Goal: Information Seeking & Learning: Learn about a topic

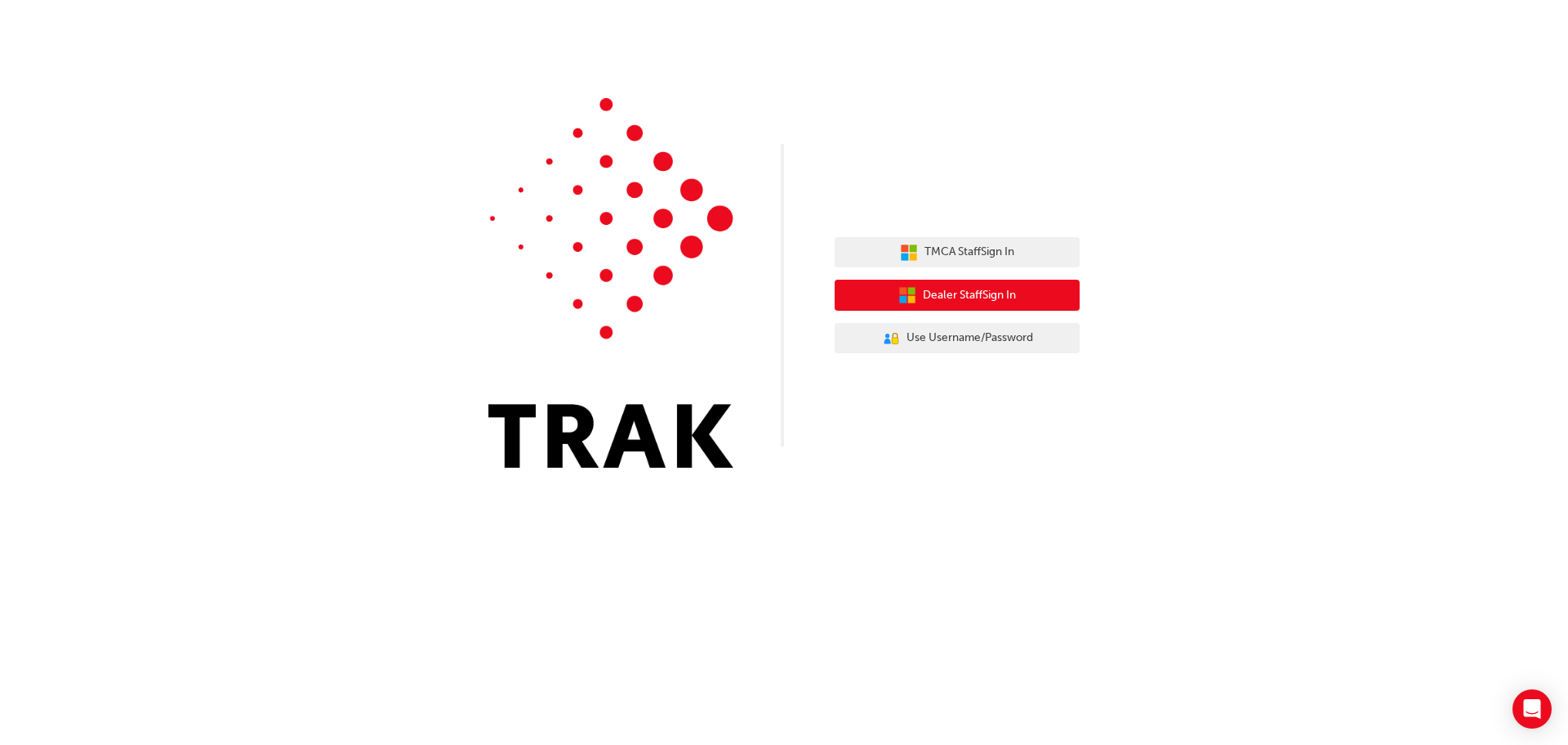
click at [966, 288] on span "Dealer Staff Sign In" at bounding box center [969, 295] width 93 height 18
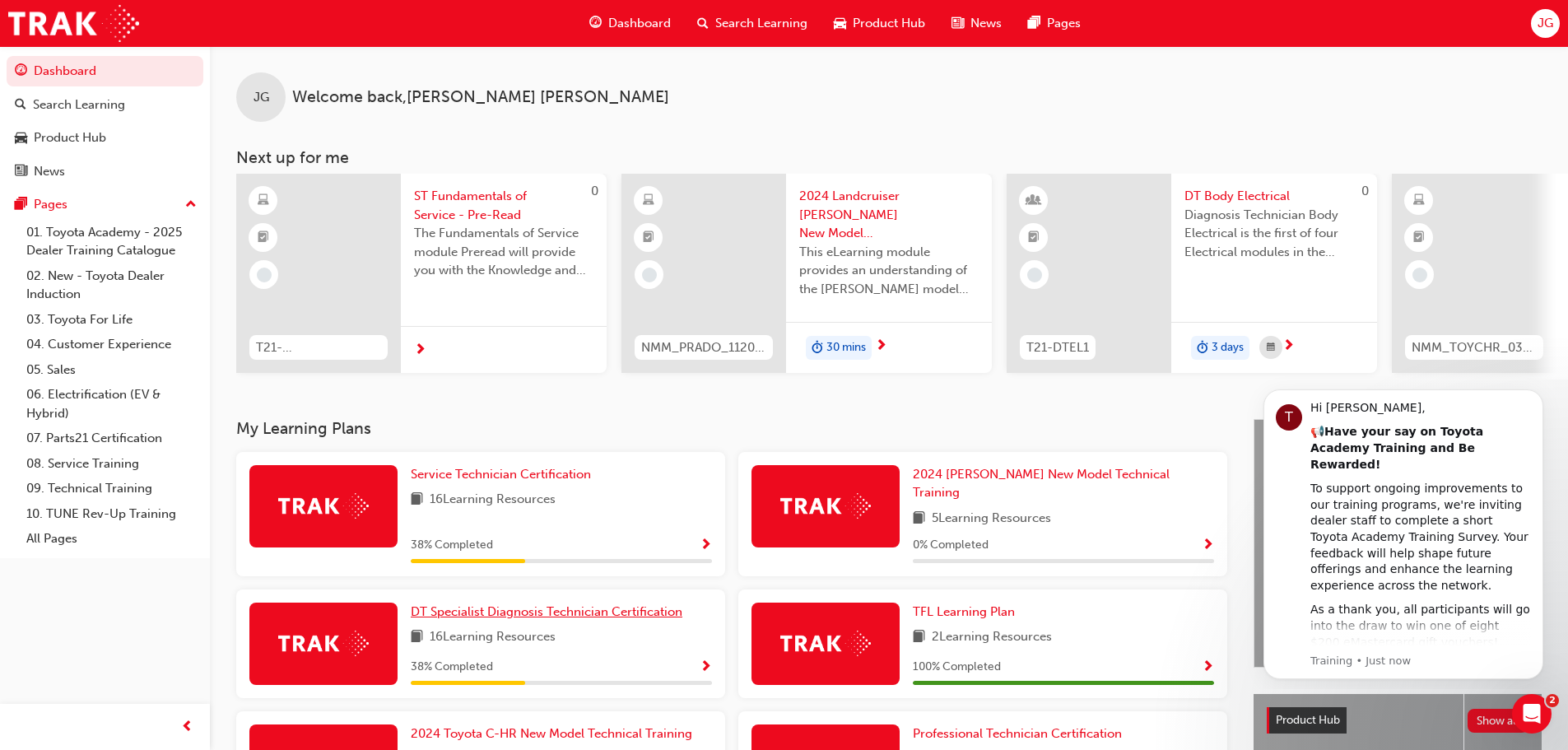
click at [571, 604] on span "DT Specialist Diagnosis Technician Certification" at bounding box center [546, 610] width 272 height 14
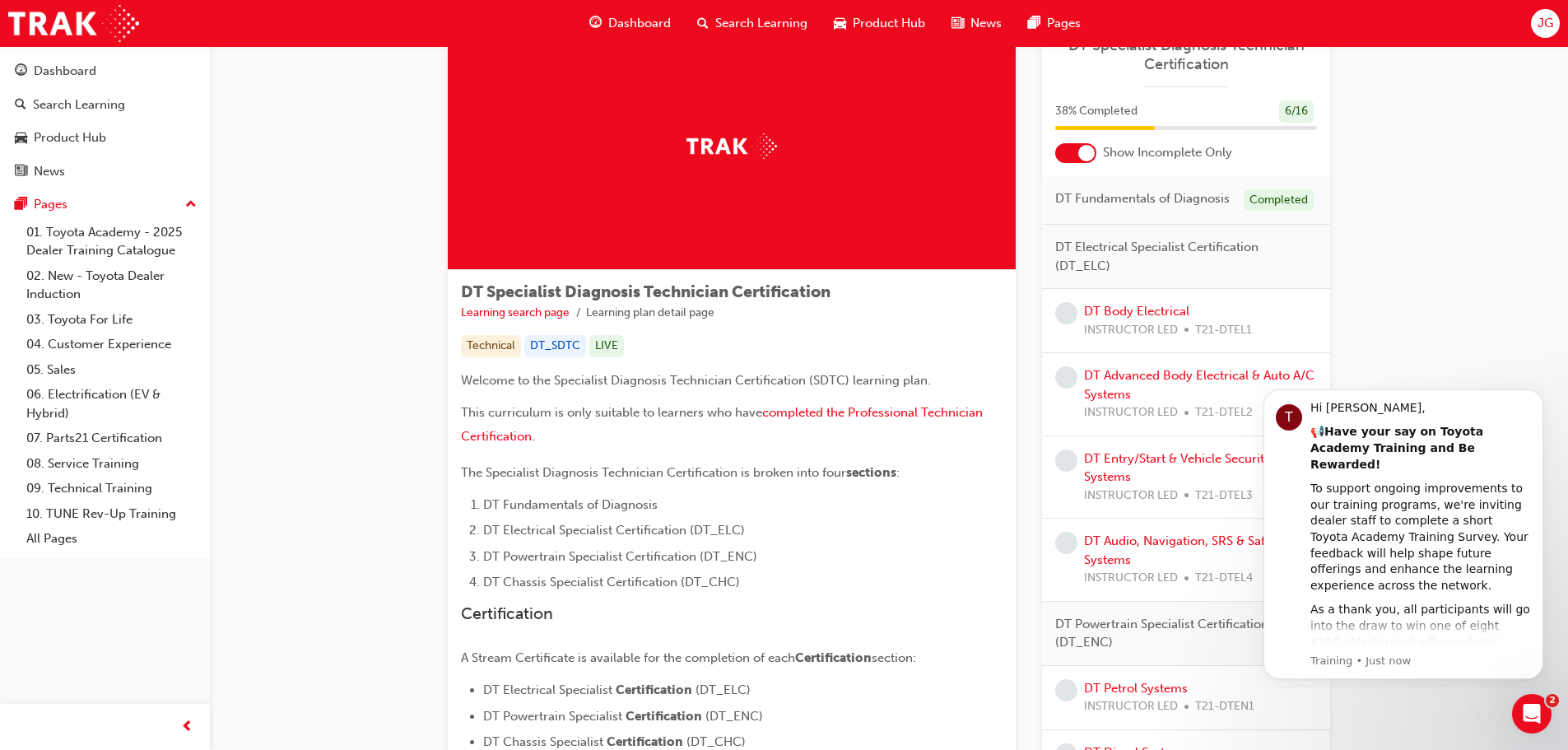
scroll to position [54, 0]
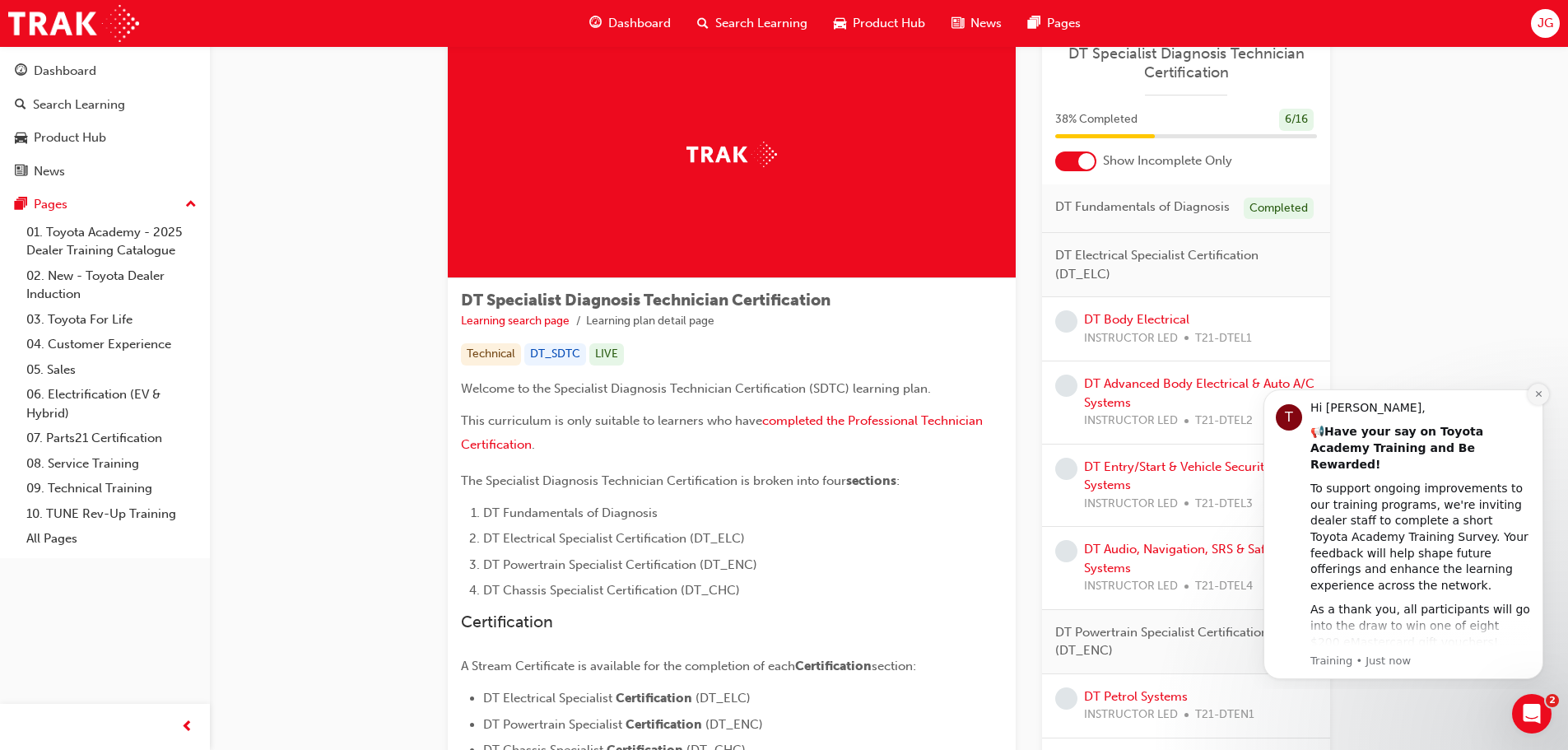
click at [1546, 393] on button "Dismiss notification" at bounding box center [1538, 394] width 21 height 21
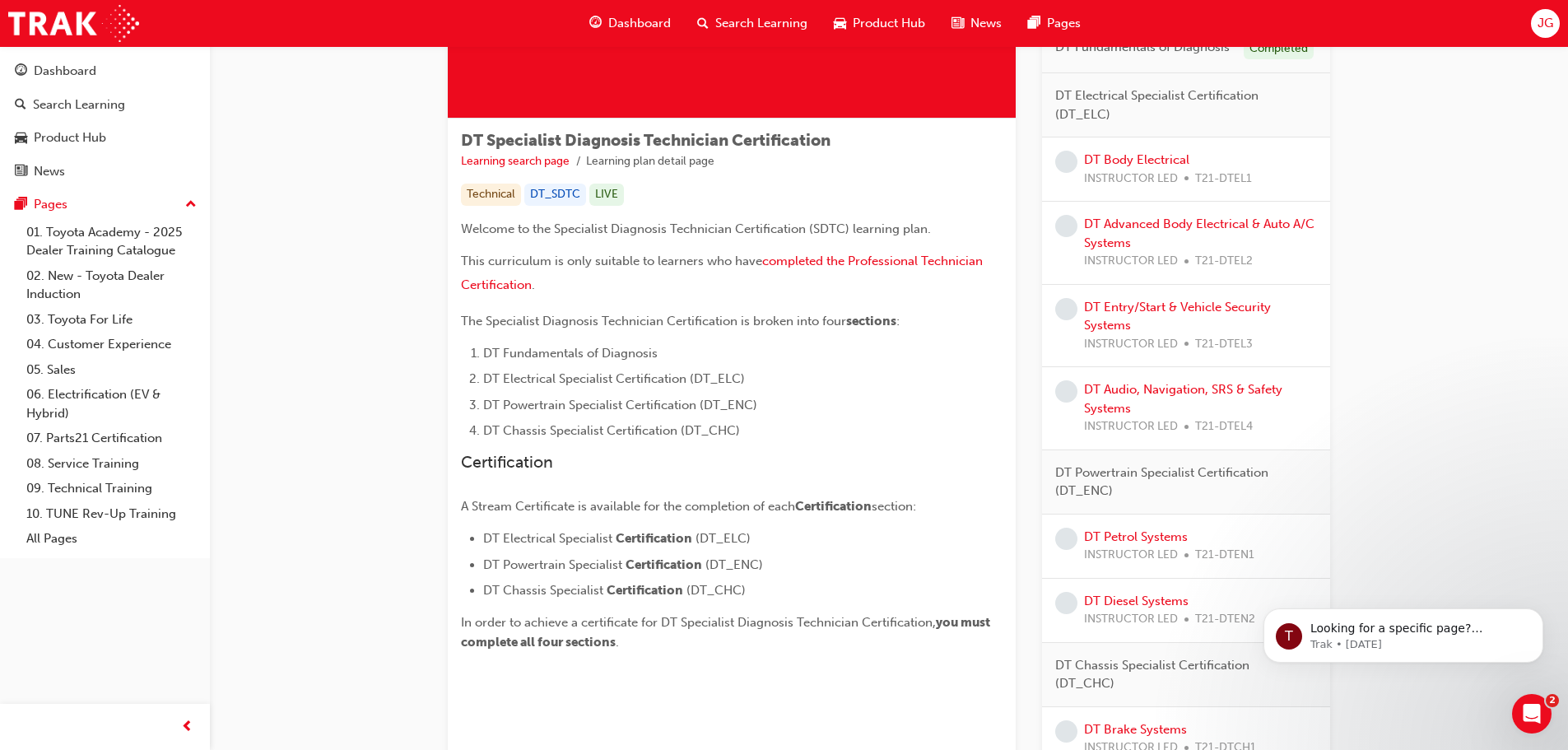
scroll to position [136, 0]
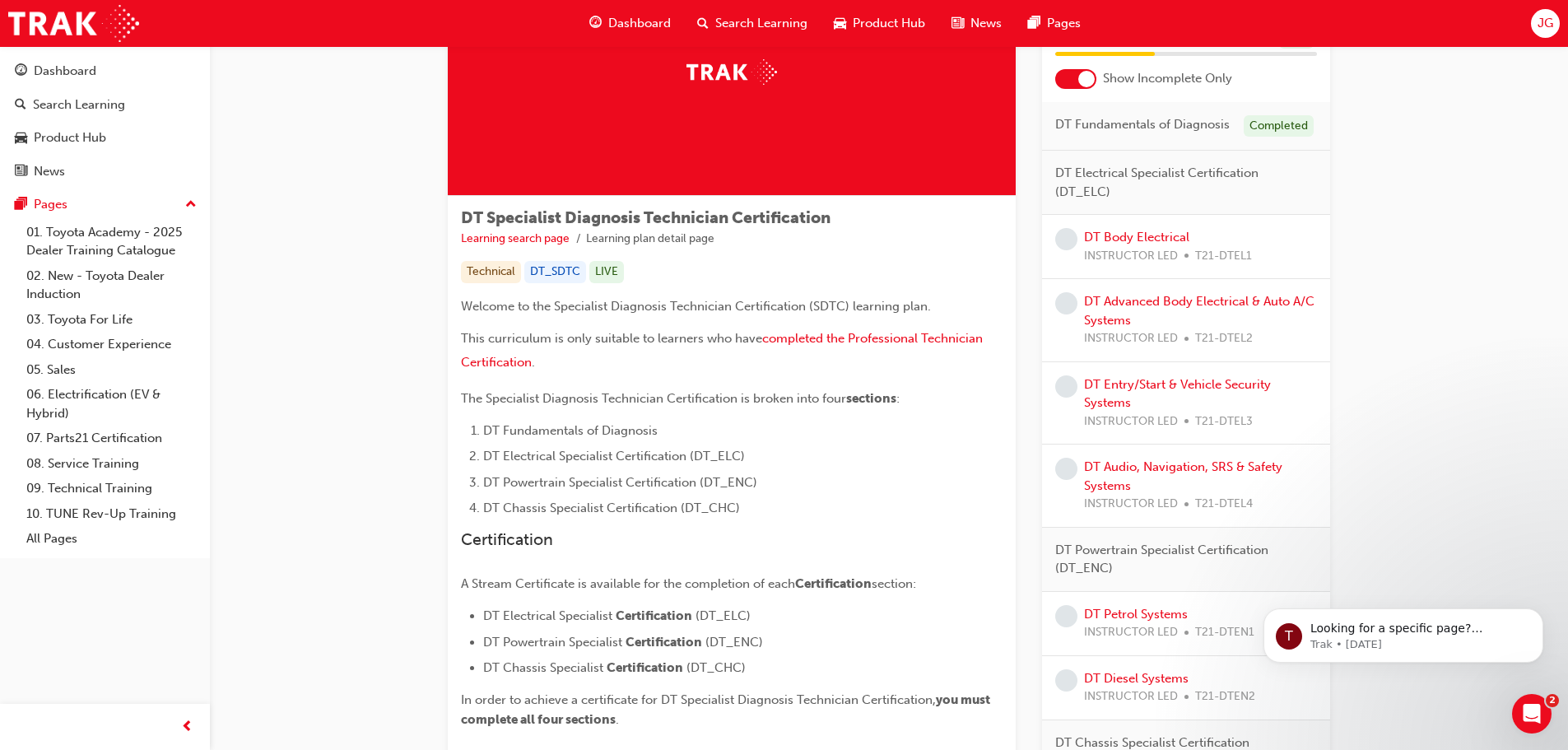
click at [1134, 226] on div "DT Body Electrical INSTRUCTOR LED T21-DTEL1" at bounding box center [1186, 247] width 288 height 64
click at [1135, 236] on link "DT Body Electrical" at bounding box center [1136, 236] width 105 height 14
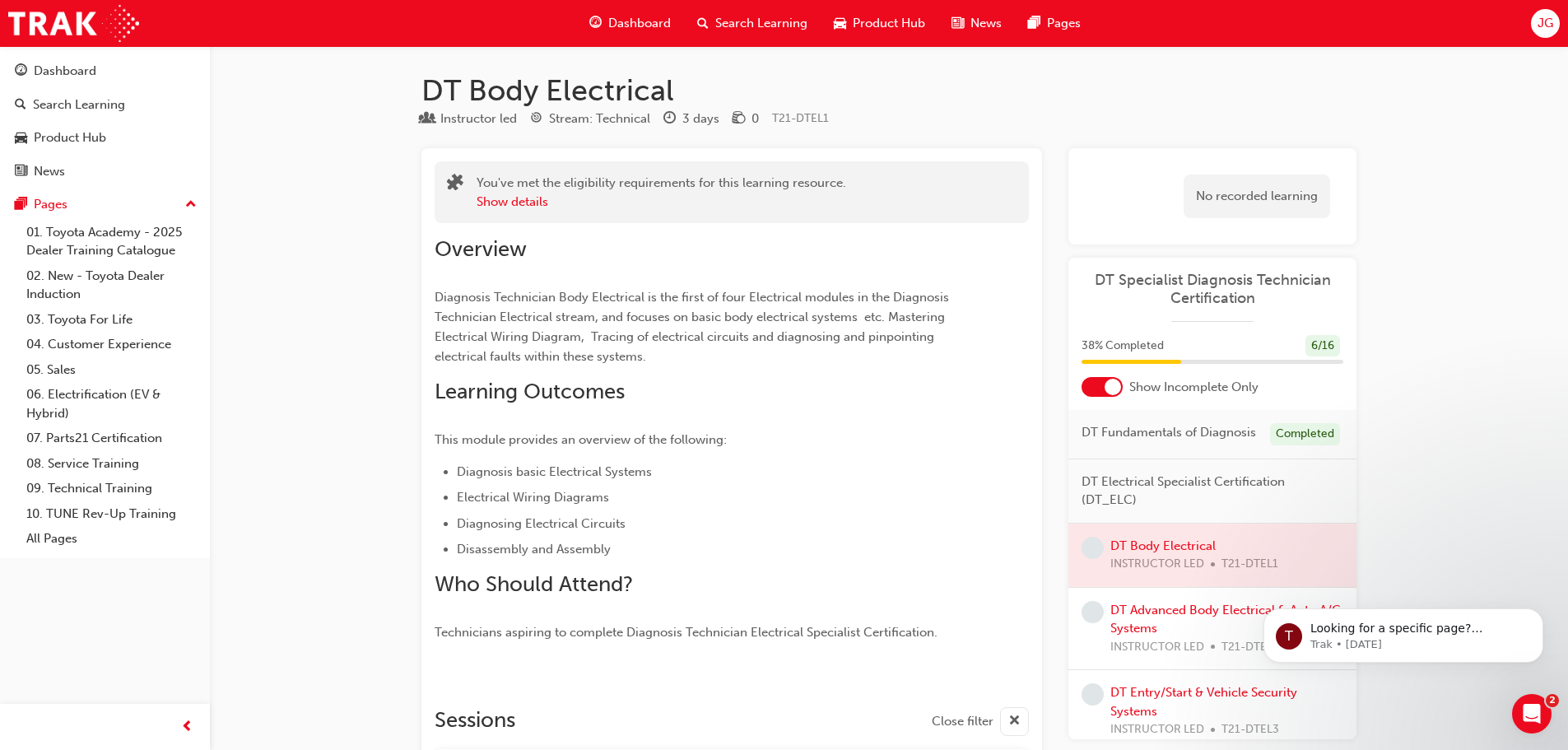
click at [652, 15] on span "Dashboard" at bounding box center [639, 24] width 63 height 19
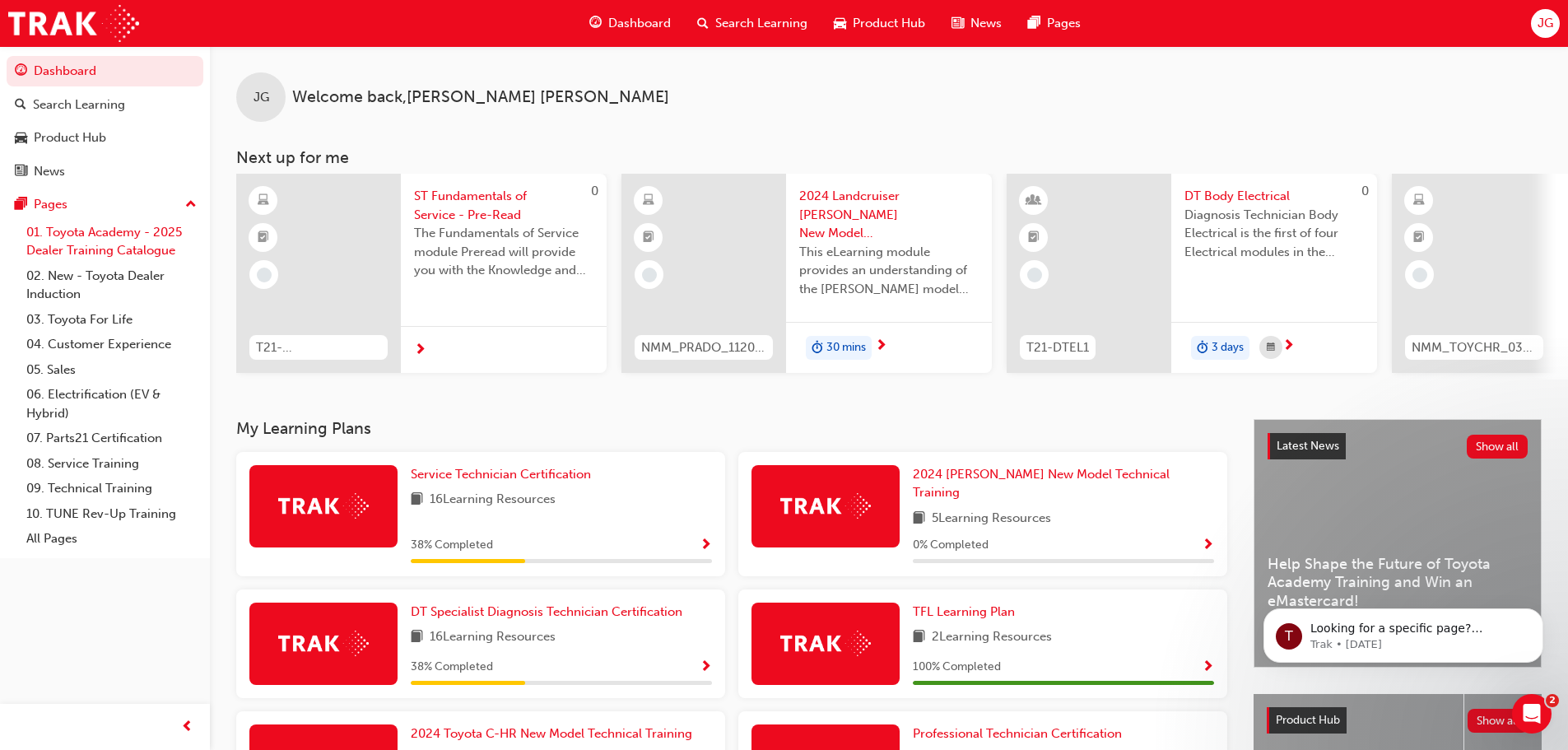
click at [103, 251] on link "01. Toyota Academy - 2025 Dealer Training Catalogue" at bounding box center [111, 242] width 184 height 44
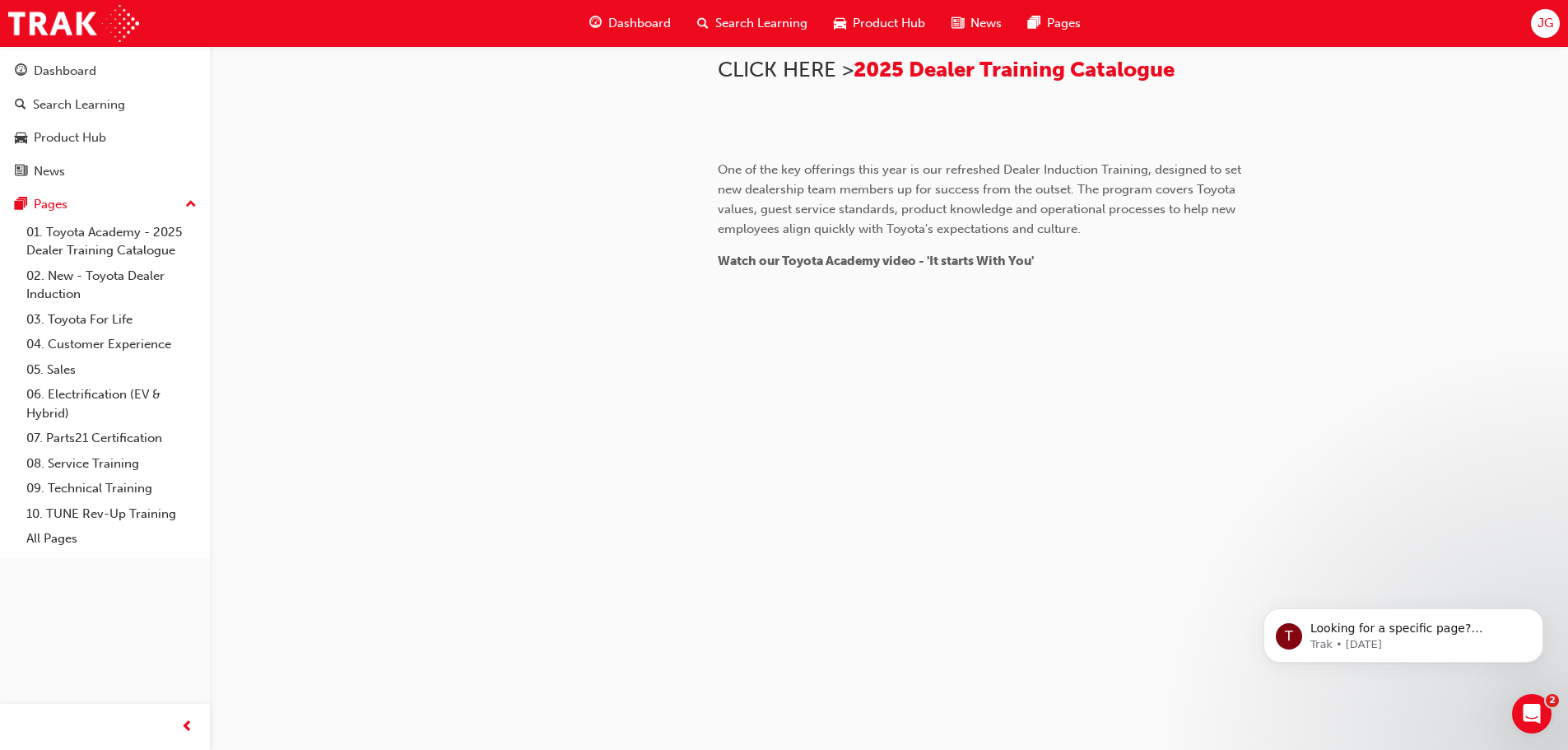
scroll to position [696, 0]
click at [783, 19] on span "Search Learning" at bounding box center [761, 24] width 92 height 19
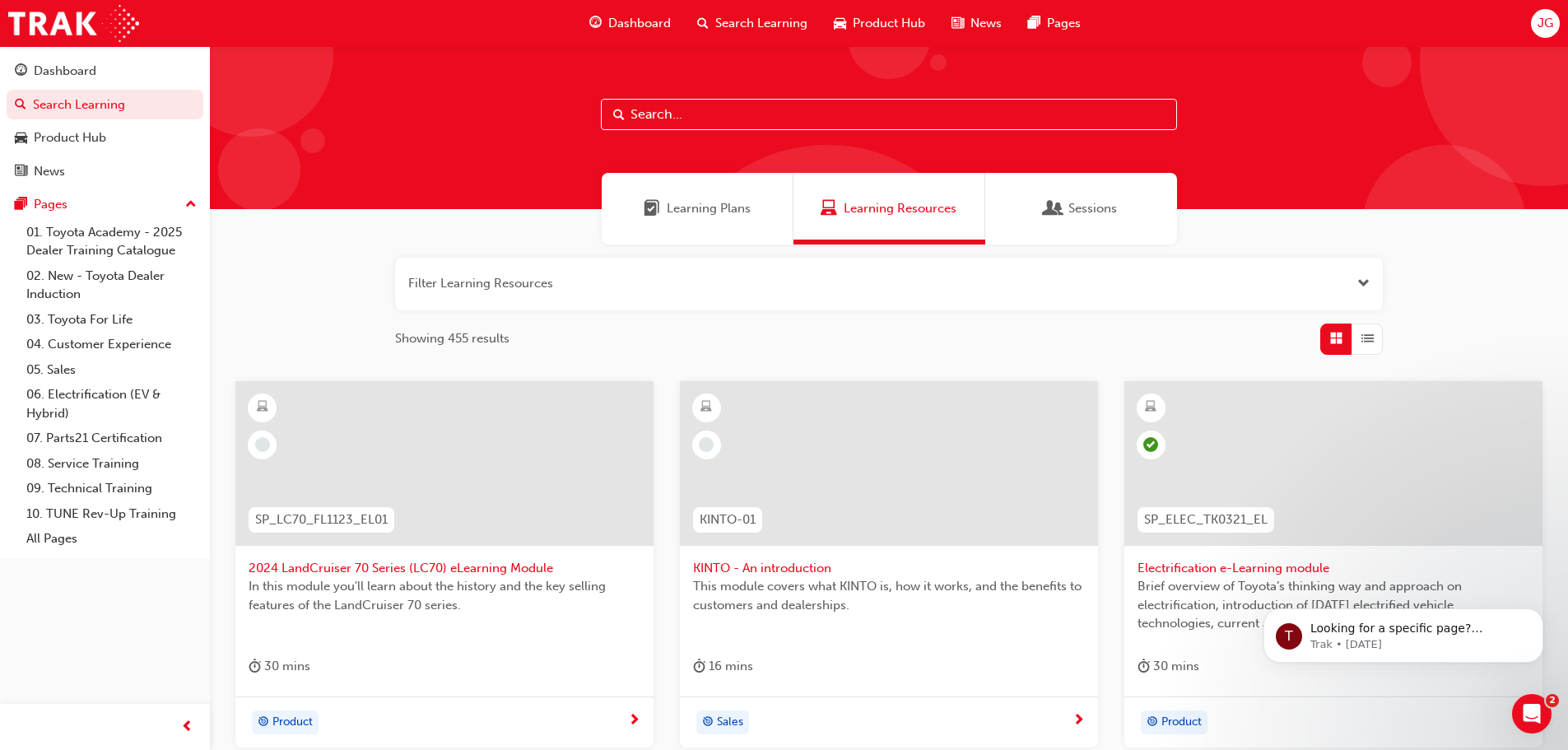
click at [1079, 205] on span "Sessions" at bounding box center [1092, 208] width 48 height 19
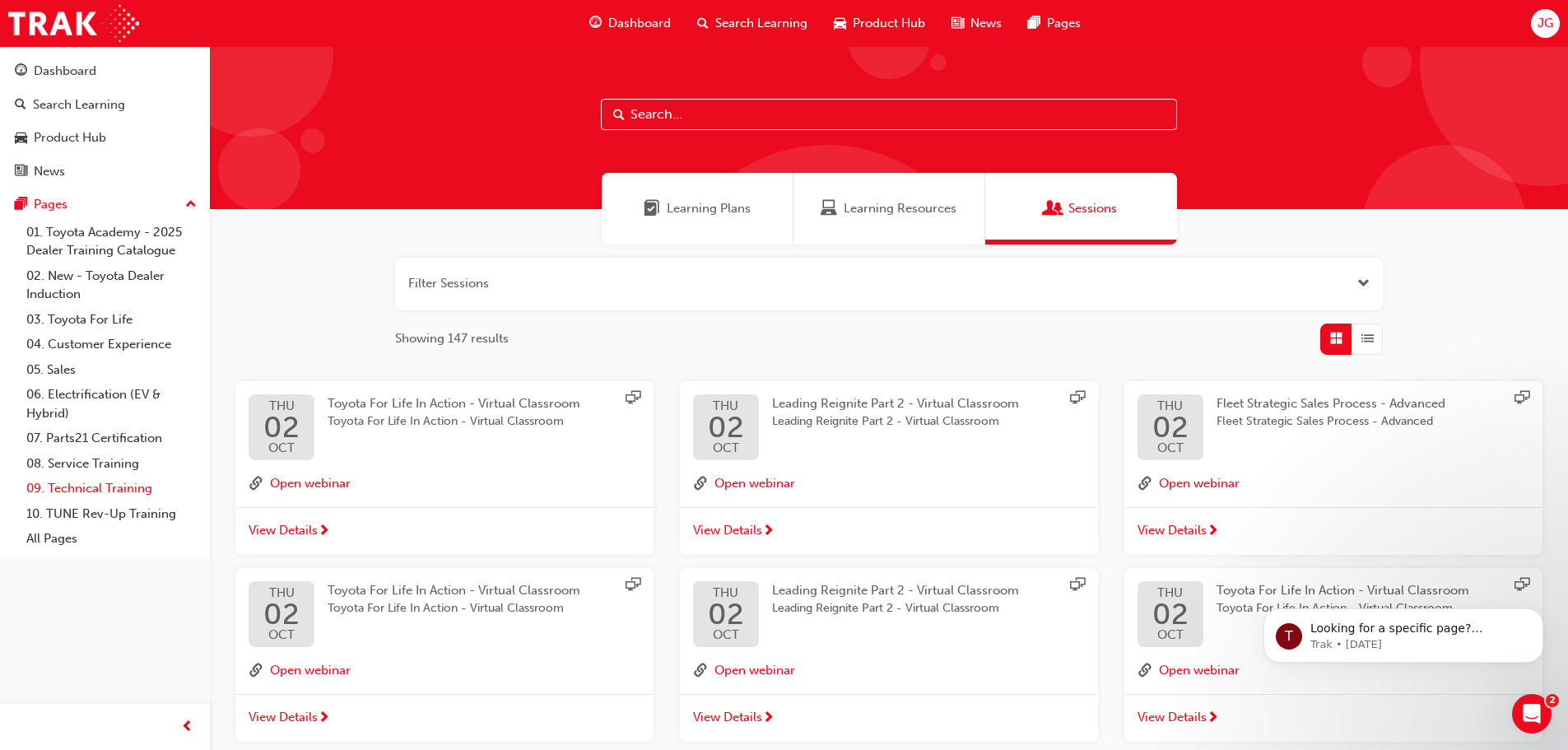
click at [127, 492] on link "09. Technical Training" at bounding box center [111, 488] width 184 height 25
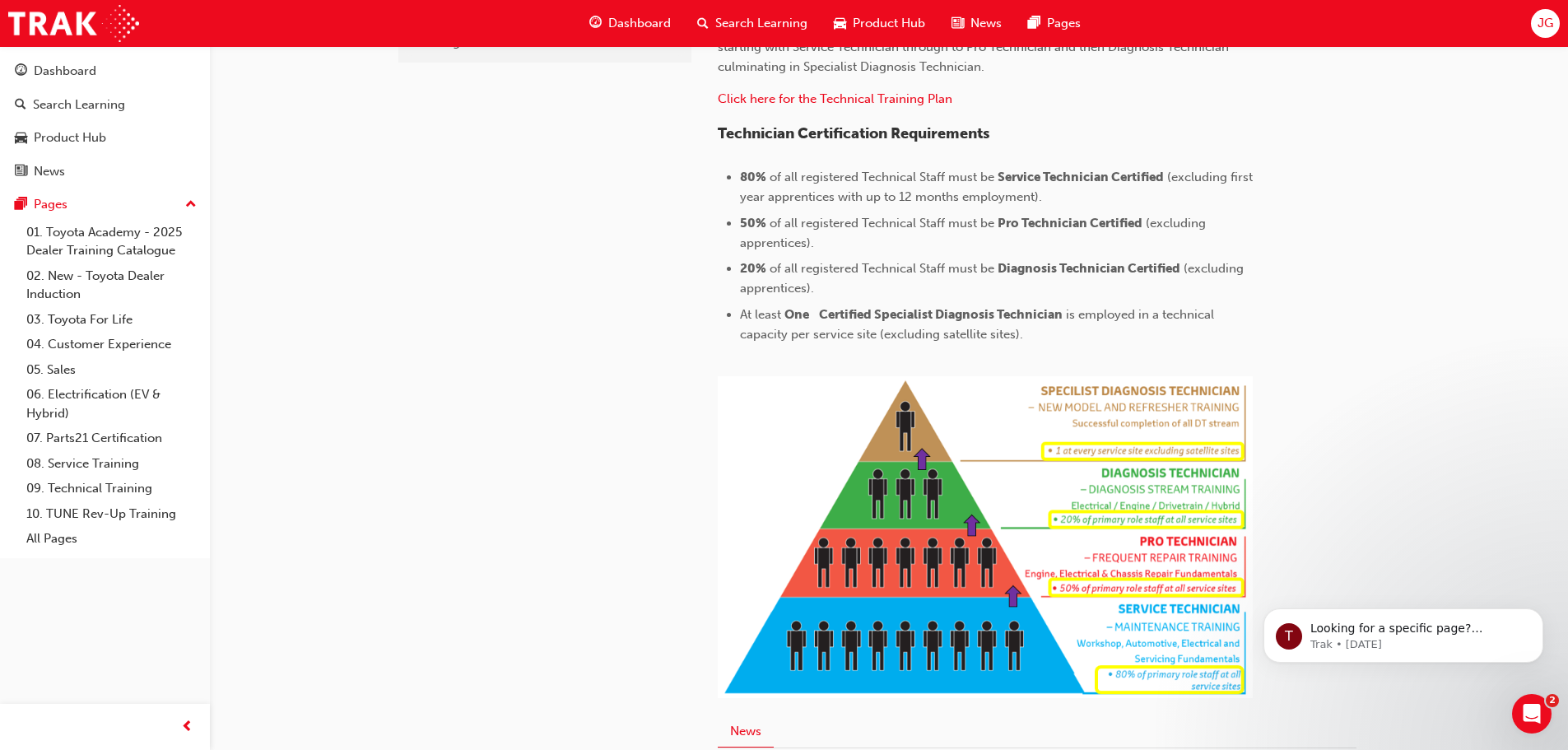
scroll to position [821, 0]
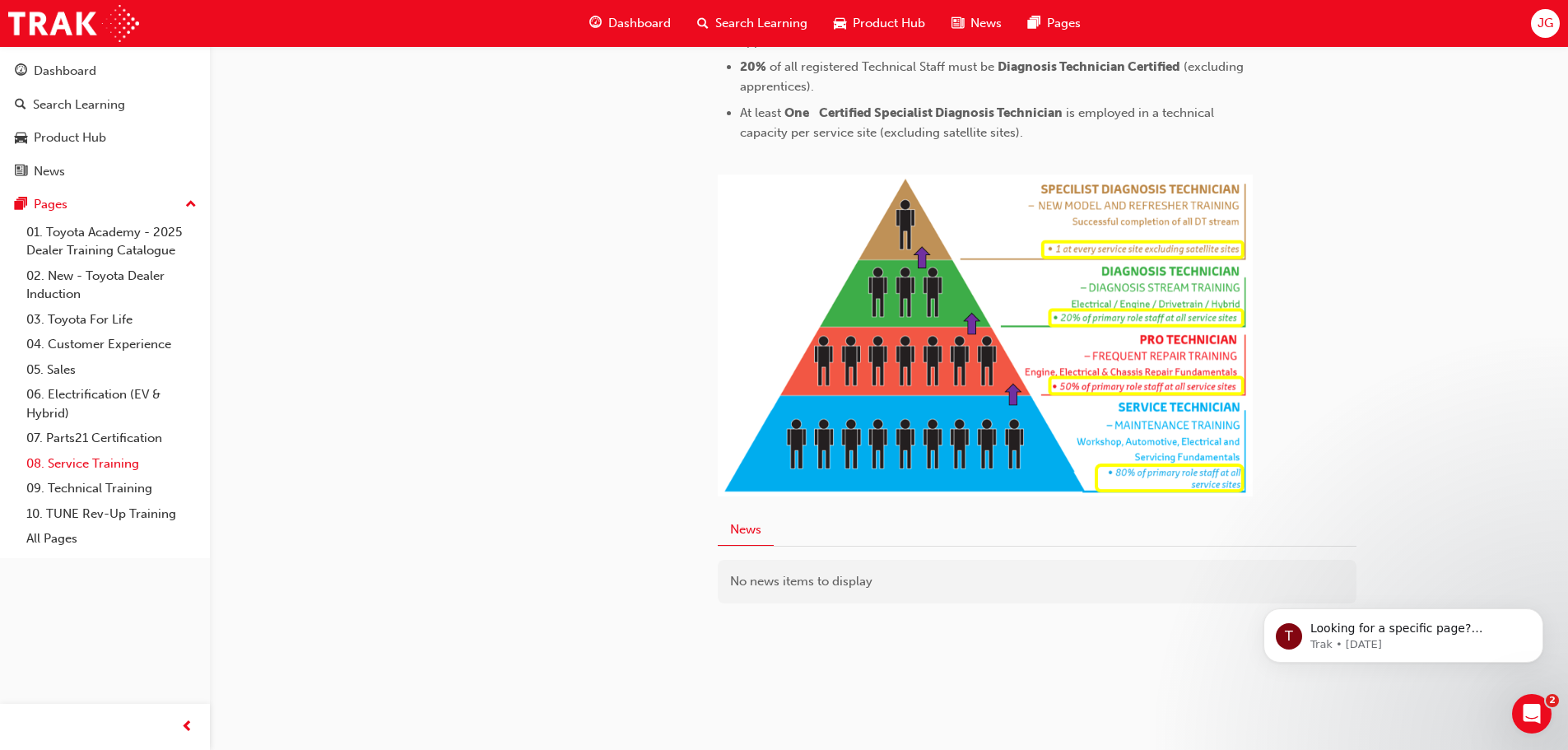
click at [112, 457] on link "08. Service Training" at bounding box center [111, 464] width 184 height 25
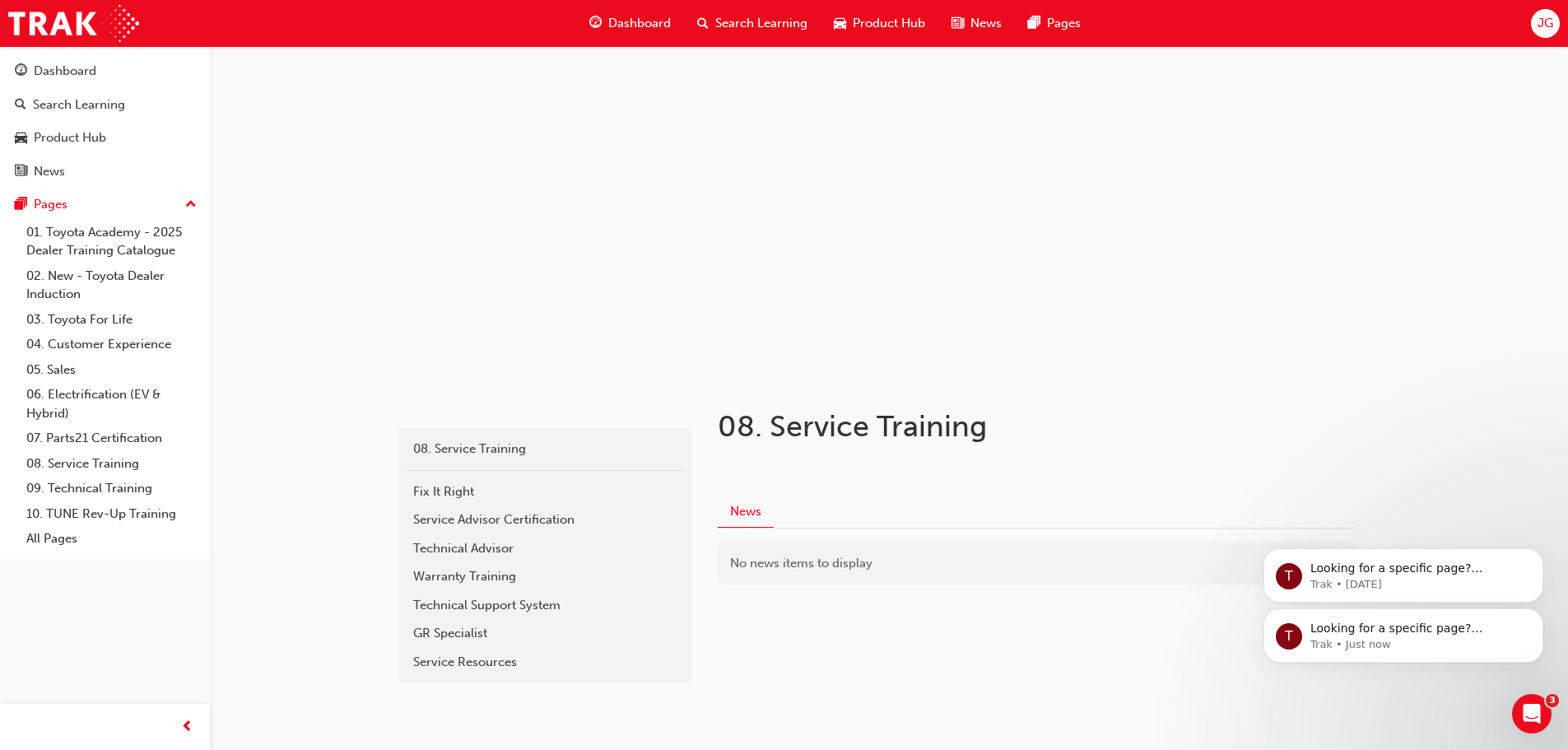
click at [985, 24] on span "News" at bounding box center [986, 24] width 31 height 19
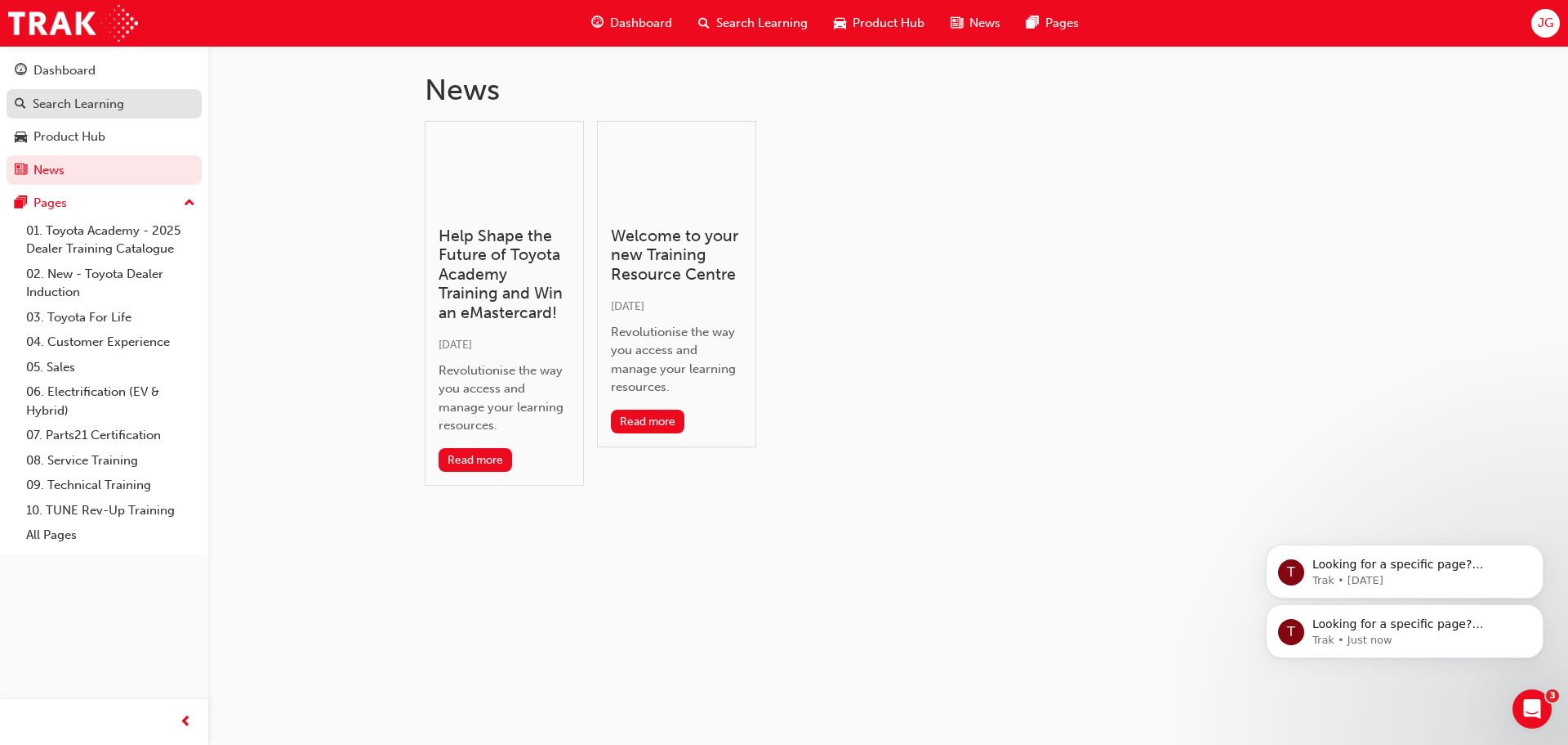
click at [121, 98] on div "Search Learning" at bounding box center [78, 104] width 92 height 18
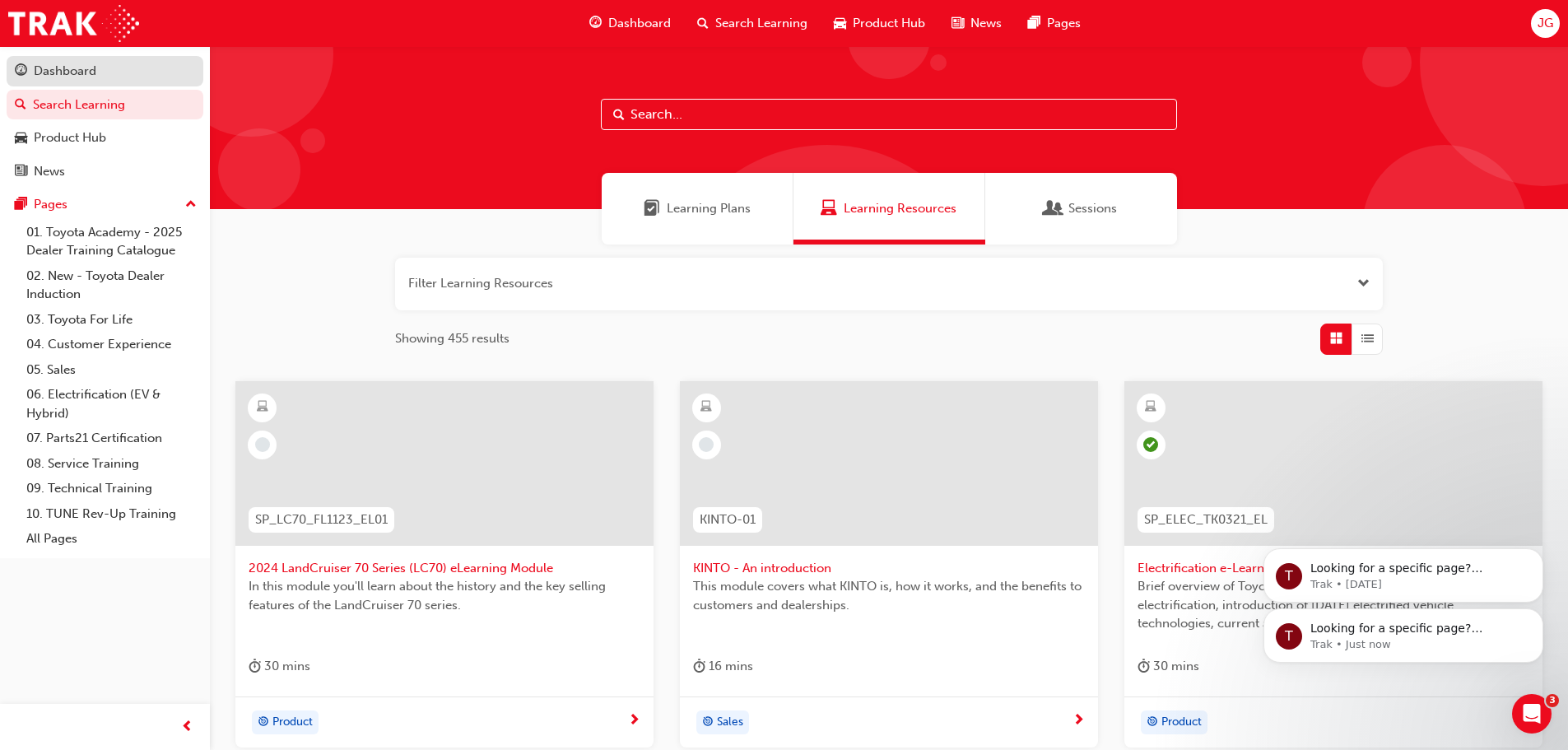
click at [86, 58] on link "Dashboard" at bounding box center [105, 71] width 196 height 30
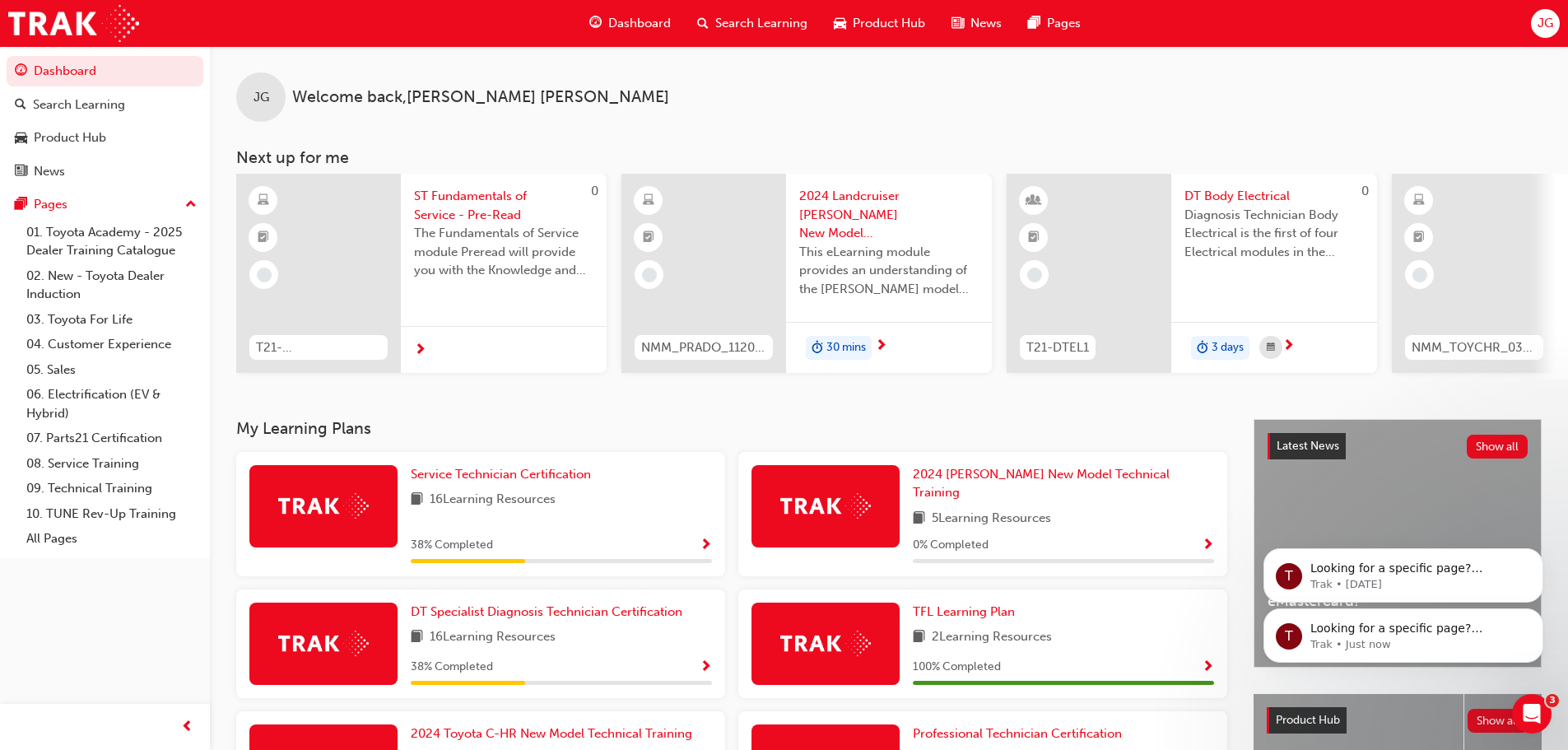
click at [466, 195] on span "ST Fundamentals of Service - Pre-Read" at bounding box center [504, 206] width 179 height 37
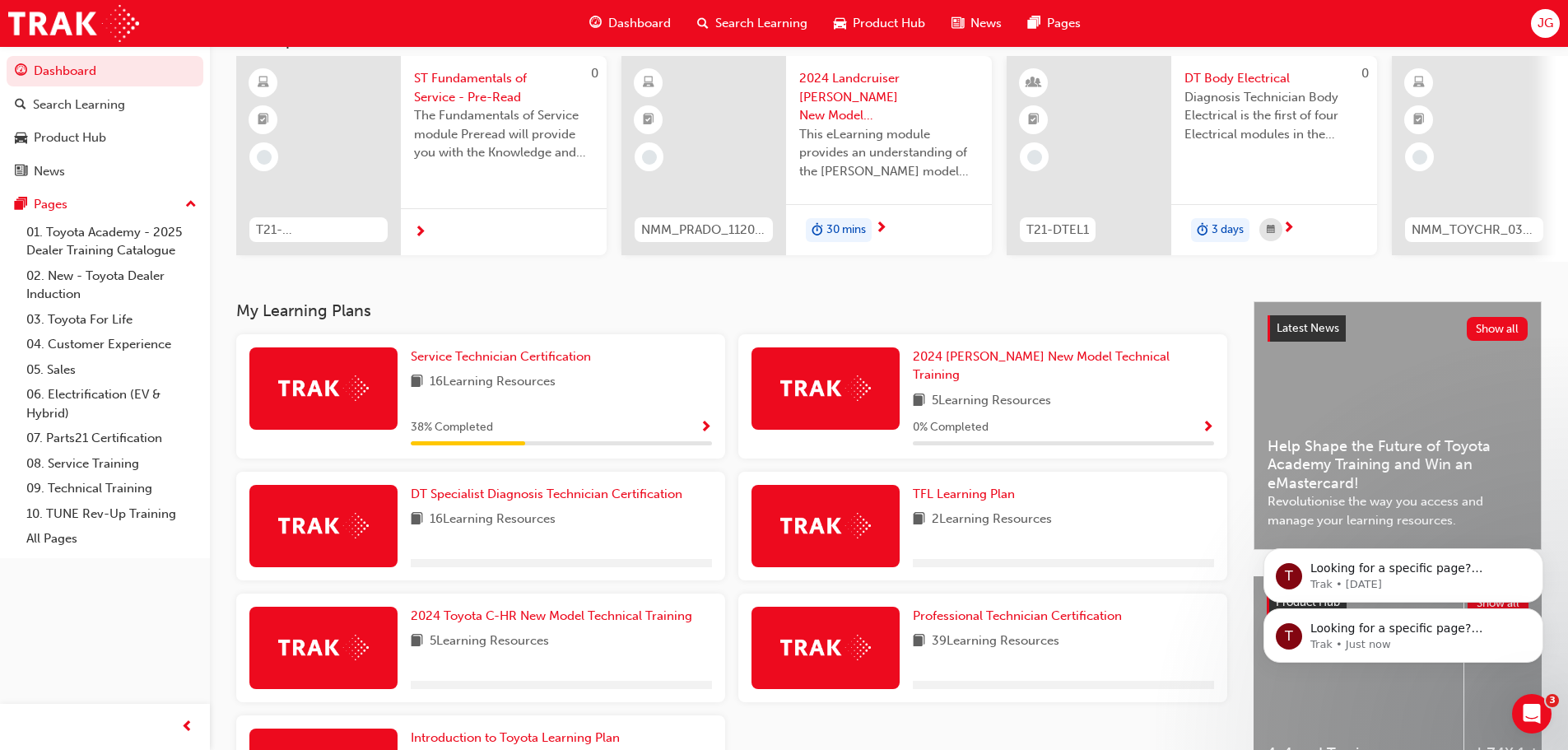
scroll to position [263, 0]
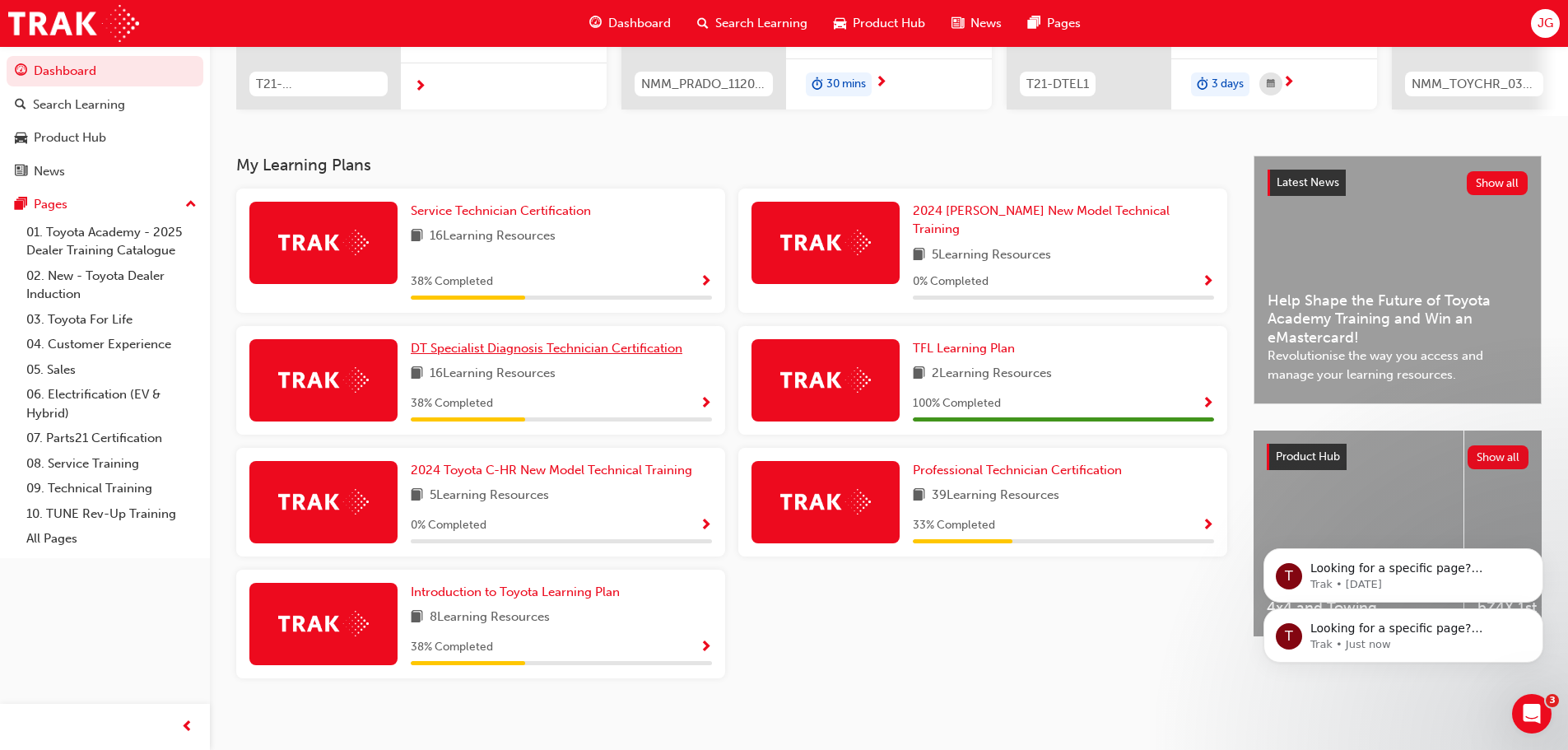
click at [543, 340] on span "DT Specialist Diagnosis Technician Certification" at bounding box center [546, 347] width 272 height 14
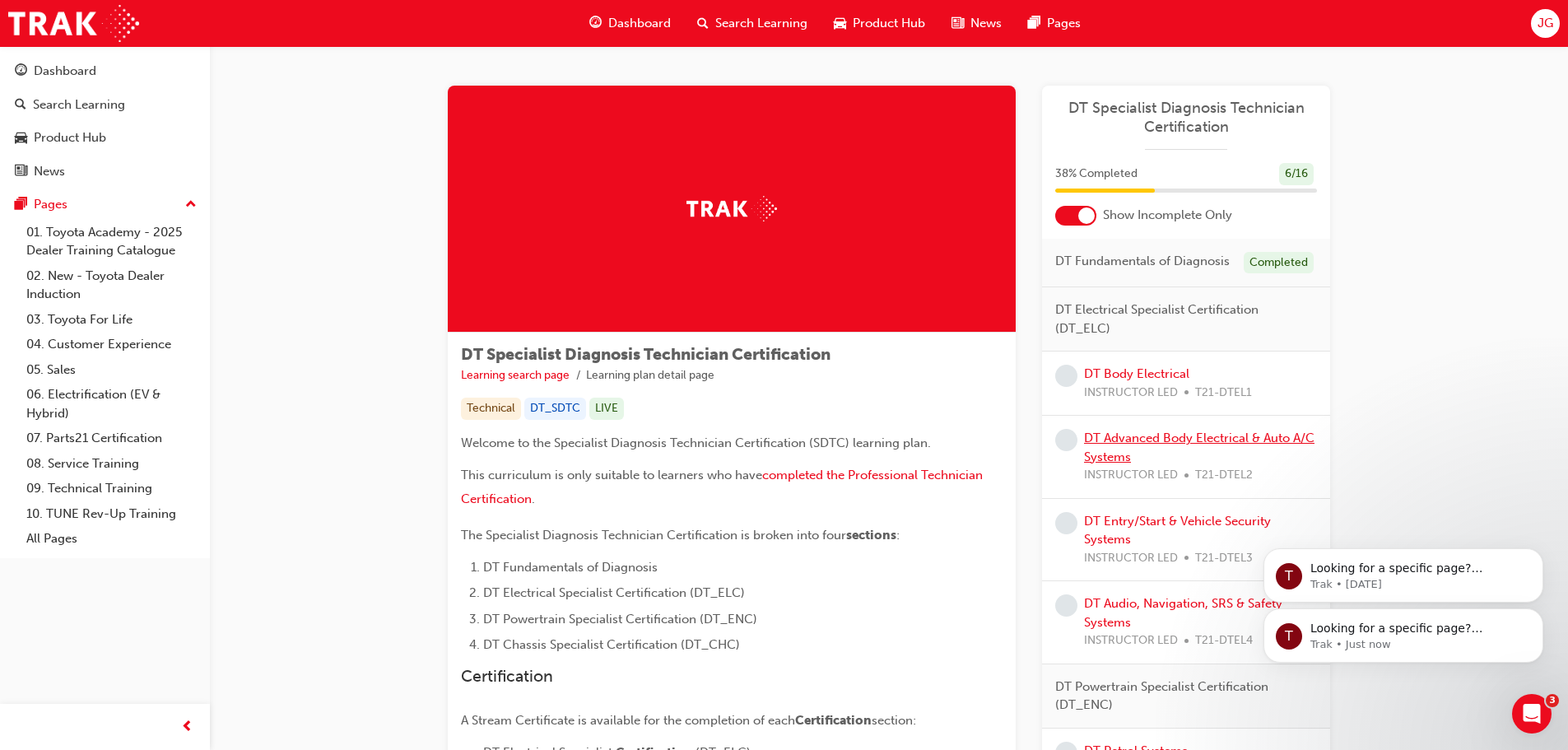
click at [1194, 443] on link "DT Advanced Body Electrical & Auto A/C Systems" at bounding box center [1199, 447] width 230 height 34
